Goal: Task Accomplishment & Management: Manage account settings

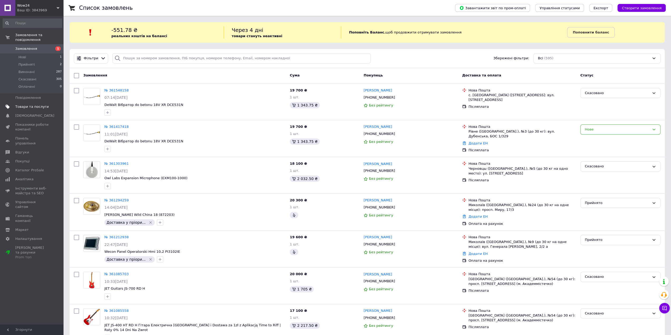
click at [24, 104] on span "Товари та послуги" at bounding box center [31, 106] width 33 height 5
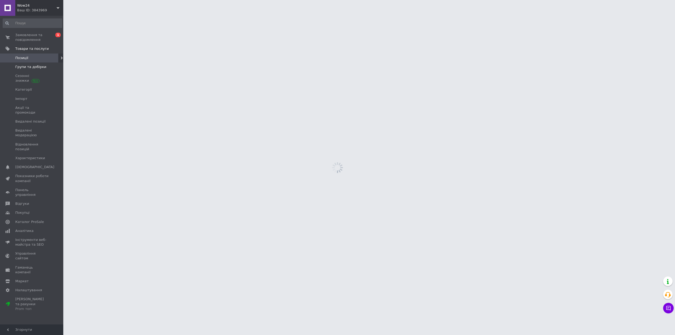
click at [29, 68] on span "Групи та добірки" at bounding box center [30, 67] width 31 height 5
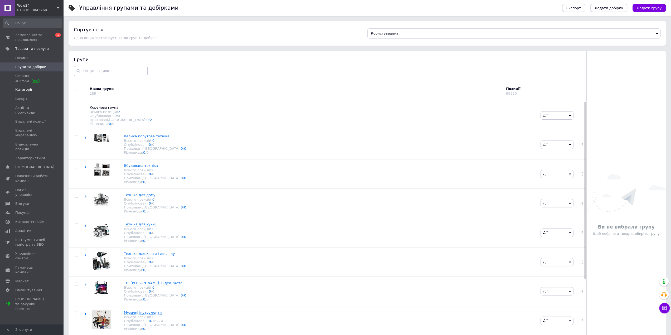
click at [30, 87] on span "Категорії" at bounding box center [31, 89] width 33 height 5
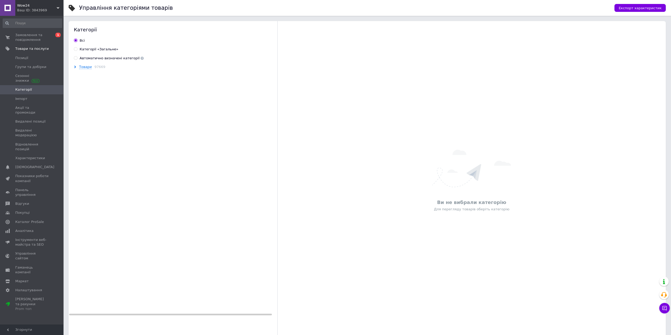
click at [78, 58] on label "Автоматично визначені категорії" at bounding box center [109, 58] width 70 height 5
click at [77, 58] on input "Автоматично визначені категорії" at bounding box center [75, 57] width 3 height 3
radio input "true"
radio input "false"
click at [81, 67] on span "Товари" at bounding box center [85, 67] width 13 height 4
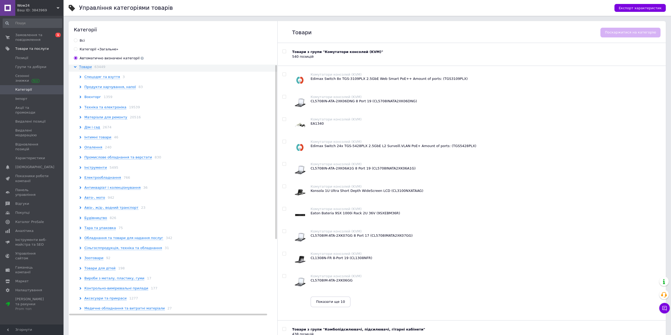
click at [89, 97] on span "Воєнторг" at bounding box center [92, 97] width 17 height 4
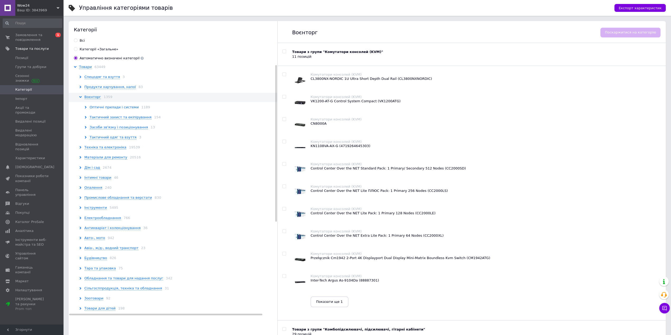
click at [105, 108] on span "Оптичні прилади і системи" at bounding box center [114, 107] width 49 height 4
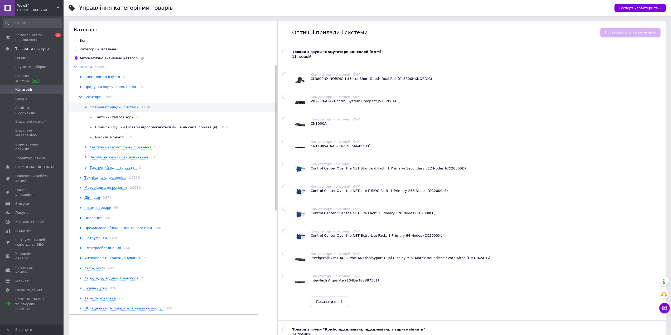
click at [107, 118] on span "Тактичні тепловізори" at bounding box center [114, 117] width 39 height 4
